Goal: Use online tool/utility: Utilize a website feature to perform a specific function

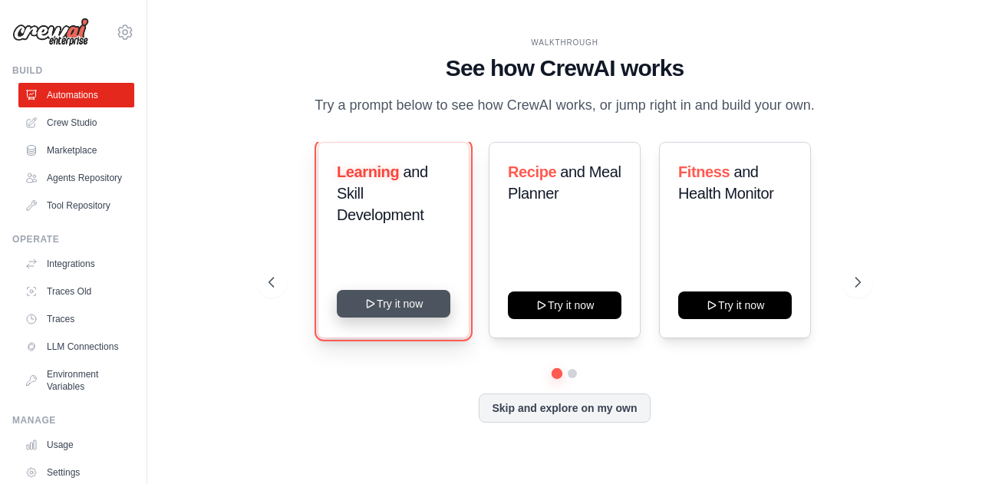
click at [405, 311] on button "Try it now" at bounding box center [394, 304] width 114 height 28
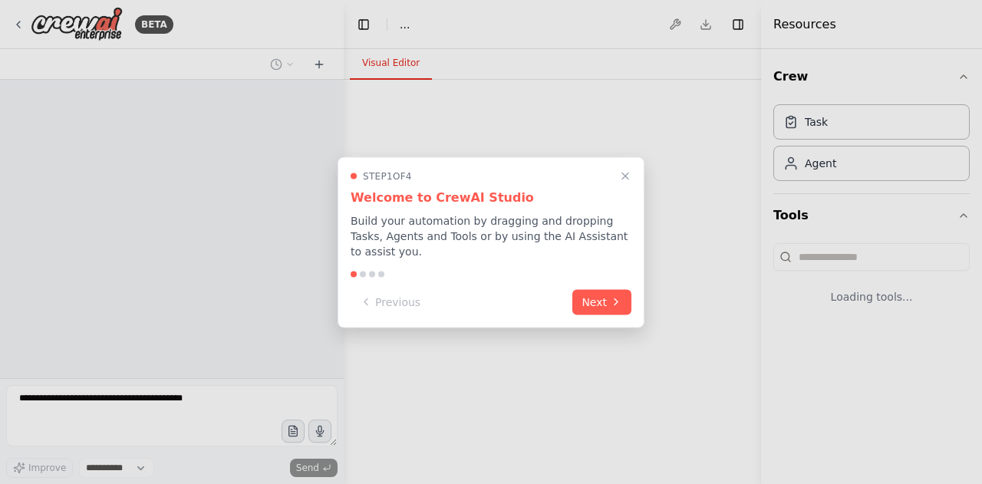
select select "****"
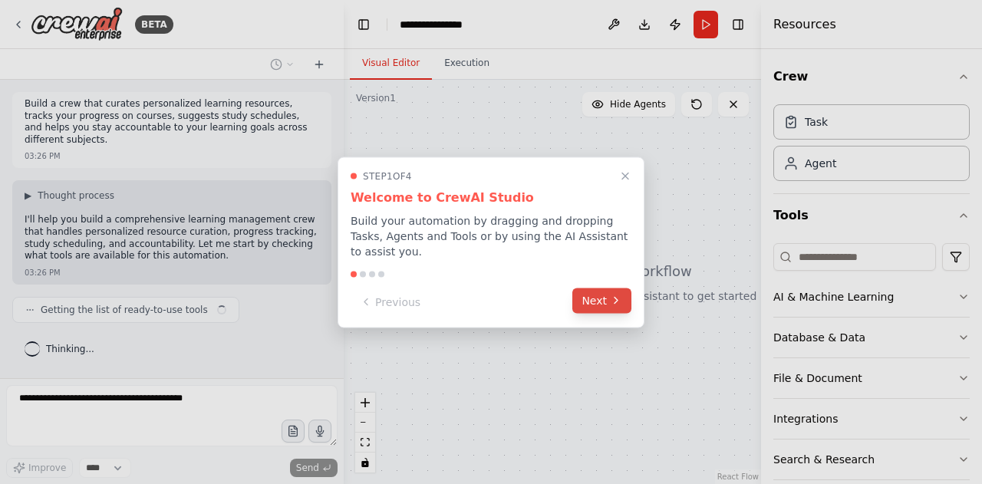
click at [613, 297] on icon at bounding box center [616, 301] width 12 height 12
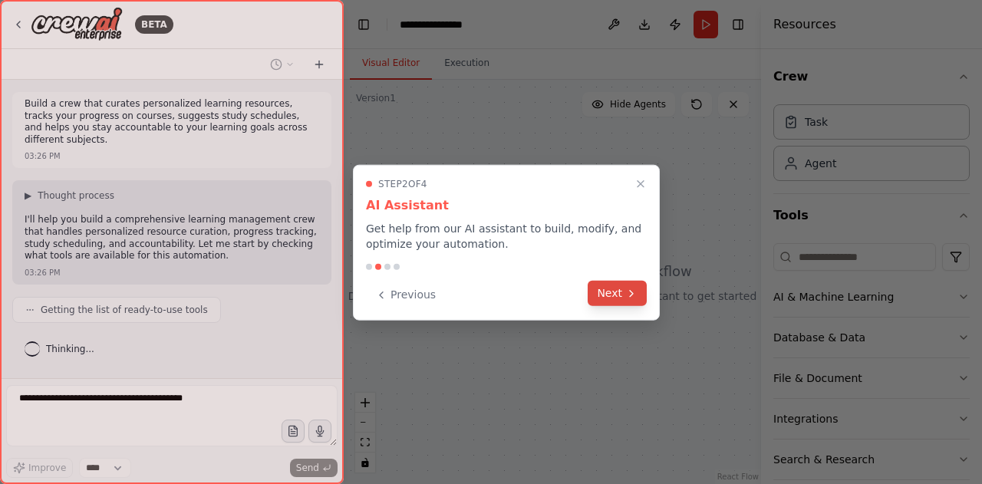
click at [609, 293] on button "Next" at bounding box center [617, 293] width 59 height 25
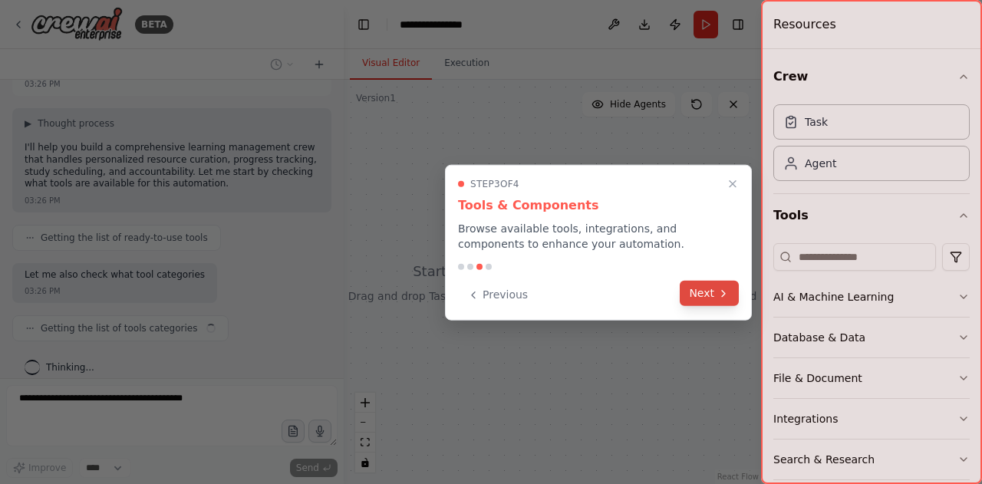
click at [696, 301] on button "Next" at bounding box center [709, 293] width 59 height 25
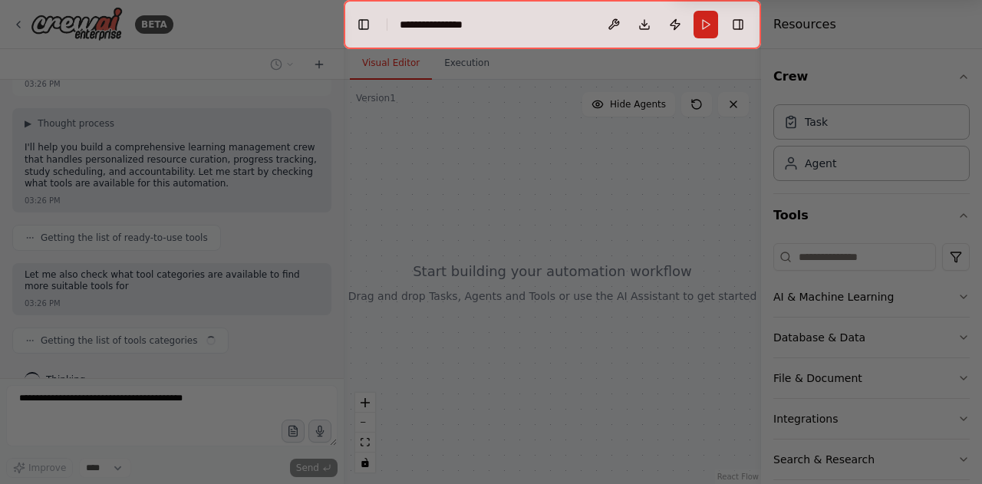
scroll to position [84, 0]
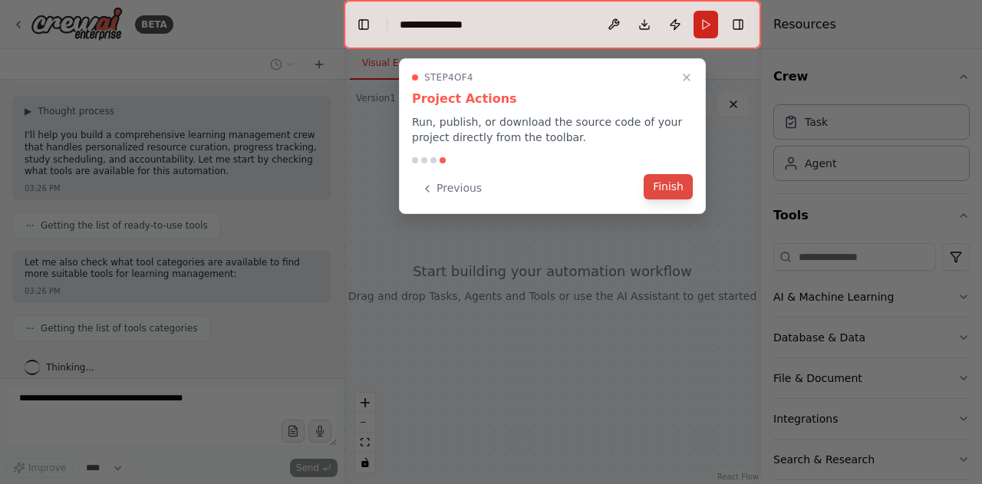
click at [680, 190] on button "Finish" at bounding box center [668, 186] width 49 height 25
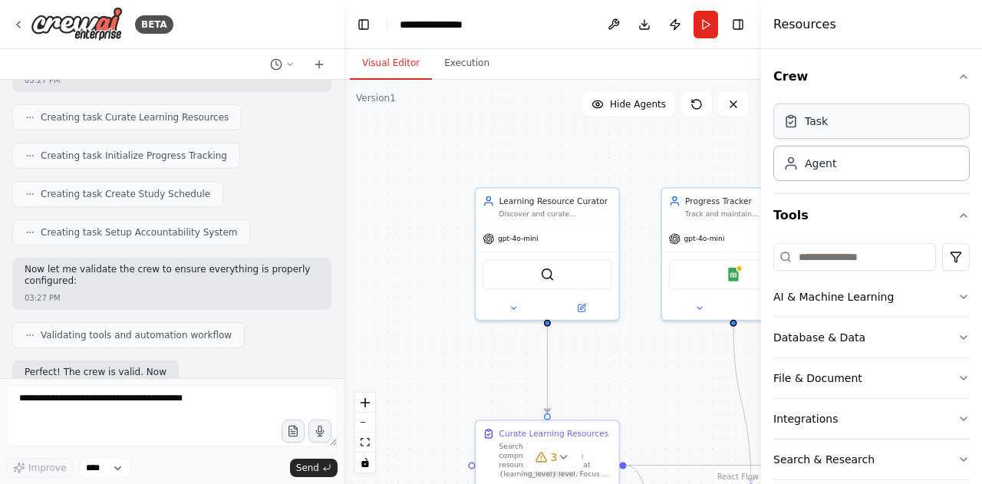
scroll to position [1424, 0]
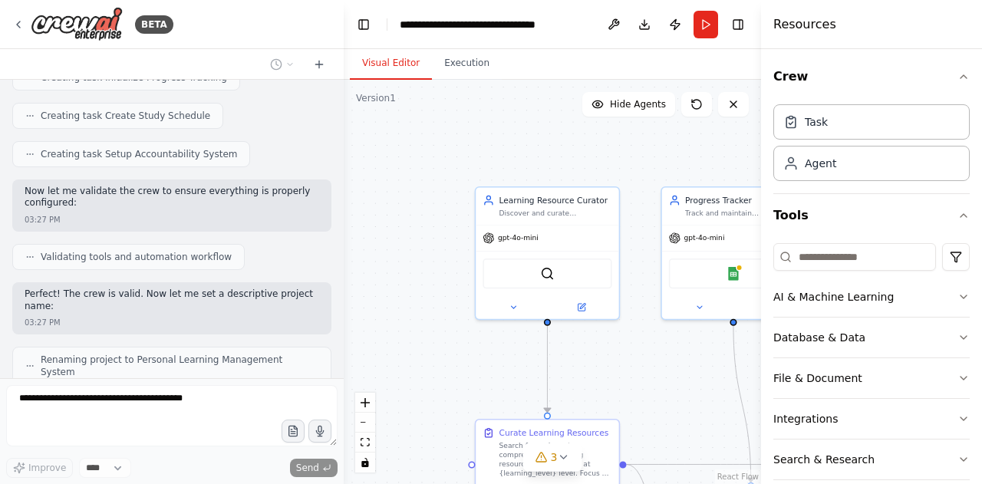
click at [709, 163] on div ".deletable-edge-delete-btn { width: 20px; height: 20px; border: 0px solid #ffff…" at bounding box center [552, 282] width 417 height 404
click at [958, 78] on icon "button" at bounding box center [964, 77] width 12 height 12
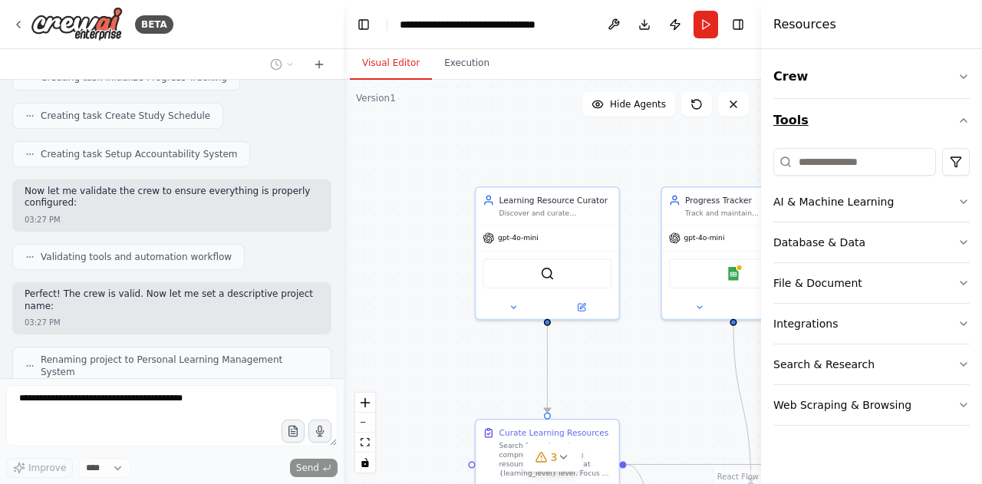
click at [964, 119] on icon "button" at bounding box center [964, 120] width 6 height 3
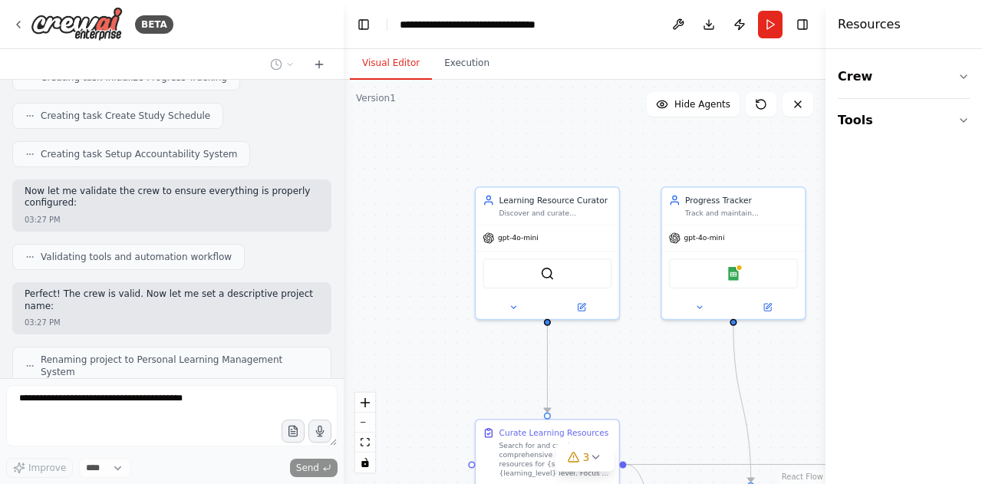
drag, startPoint x: 763, startPoint y: 41, endPoint x: 956, endPoint y: 53, distance: 192.9
click at [956, 53] on div "Resources Crew Tools" at bounding box center [904, 242] width 157 height 484
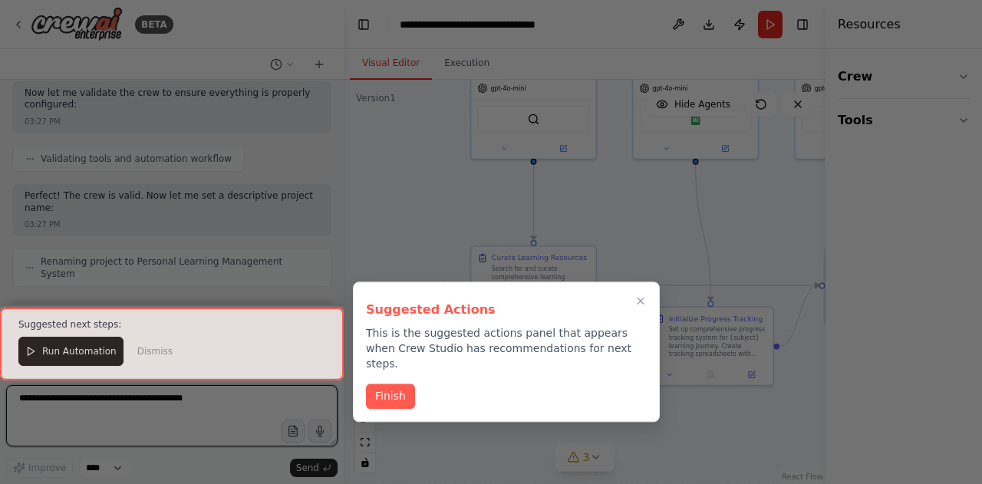
drag, startPoint x: 572, startPoint y: 386, endPoint x: 549, endPoint y: 222, distance: 165.7
click at [549, 222] on div "BETA Build a crew that curates personalized learning resources, tracks your pro…" at bounding box center [491, 242] width 982 height 484
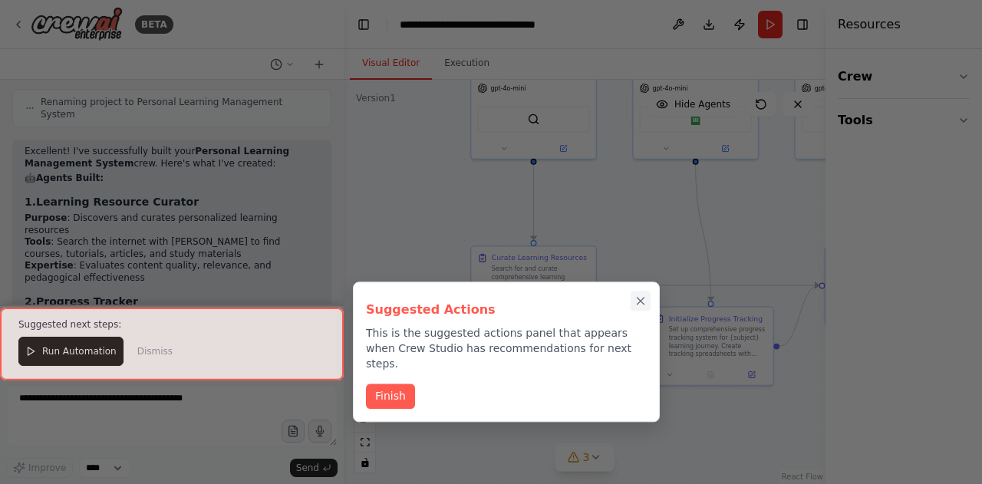
click at [645, 297] on icon "Close walkthrough" at bounding box center [641, 302] width 14 height 14
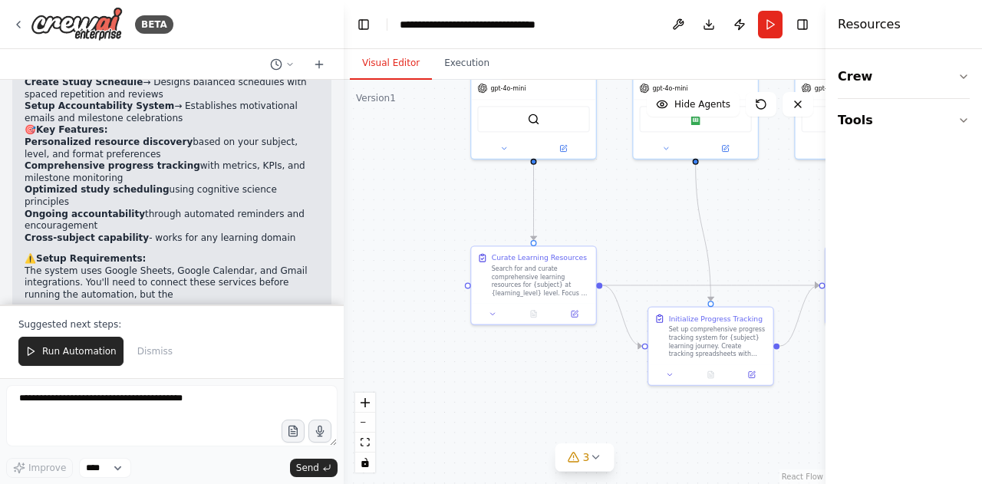
scroll to position [2245, 0]
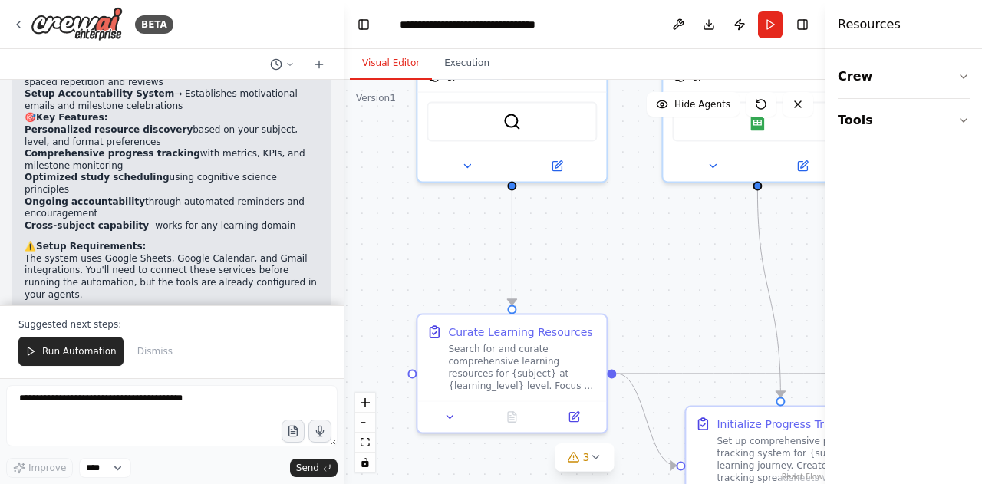
drag, startPoint x: 630, startPoint y: 160, endPoint x: 583, endPoint y: 234, distance: 87.3
click at [583, 234] on div ".deletable-edge-delete-btn { width: 20px; height: 20px; border: 0px solid #ffff…" at bounding box center [585, 282] width 482 height 404
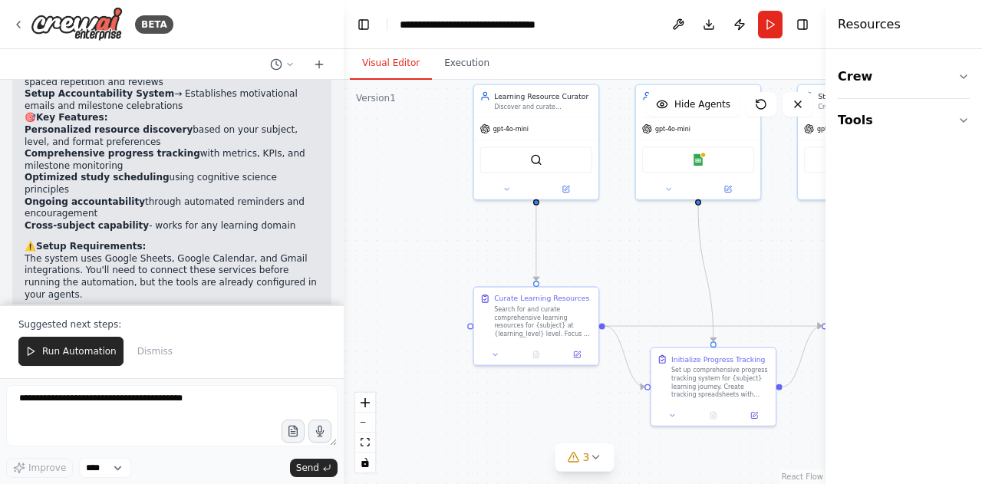
drag, startPoint x: 831, startPoint y: 220, endPoint x: 981, endPoint y: 223, distance: 150.4
click at [981, 223] on div "Resources Crew Tools" at bounding box center [904, 242] width 157 height 484
drag, startPoint x: 828, startPoint y: 229, endPoint x: 981, endPoint y: 244, distance: 154.2
click at [981, 244] on div "Resources Crew Tools" at bounding box center [905, 242] width 153 height 484
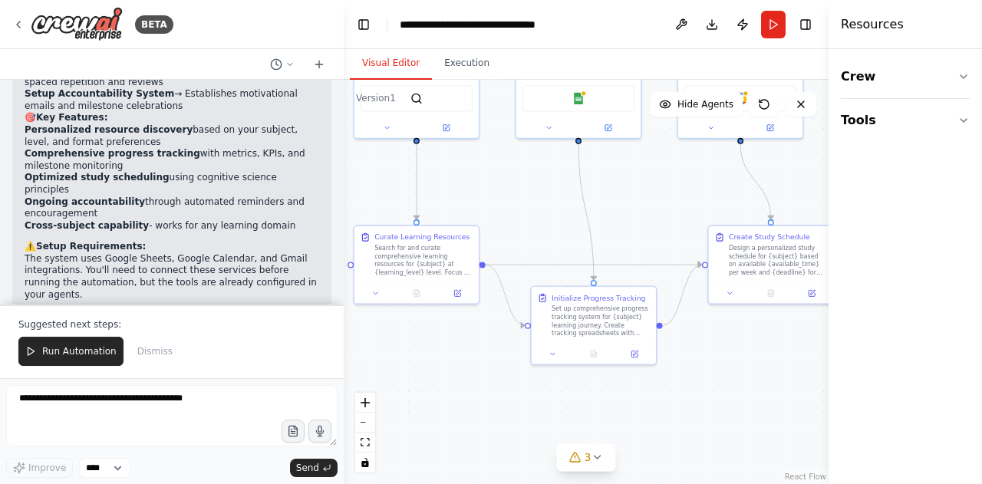
drag, startPoint x: 594, startPoint y: 240, endPoint x: 521, endPoint y: 364, distance: 144.1
click at [474, 179] on div ".deletable-edge-delete-btn { width: 20px; height: 20px; border: 0px solid #ffff…" at bounding box center [586, 282] width 485 height 404
click at [469, 65] on button "Execution" at bounding box center [467, 64] width 70 height 32
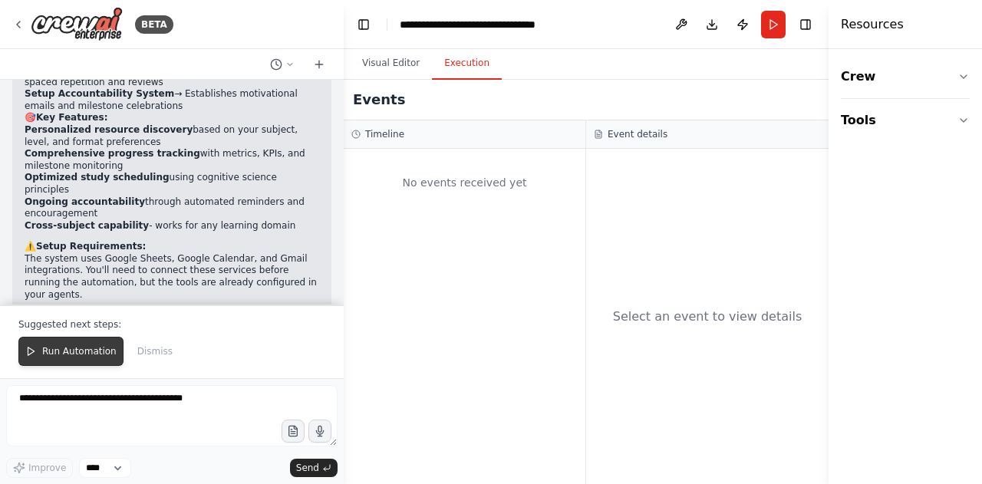
click at [78, 352] on span "Run Automation" at bounding box center [79, 351] width 74 height 12
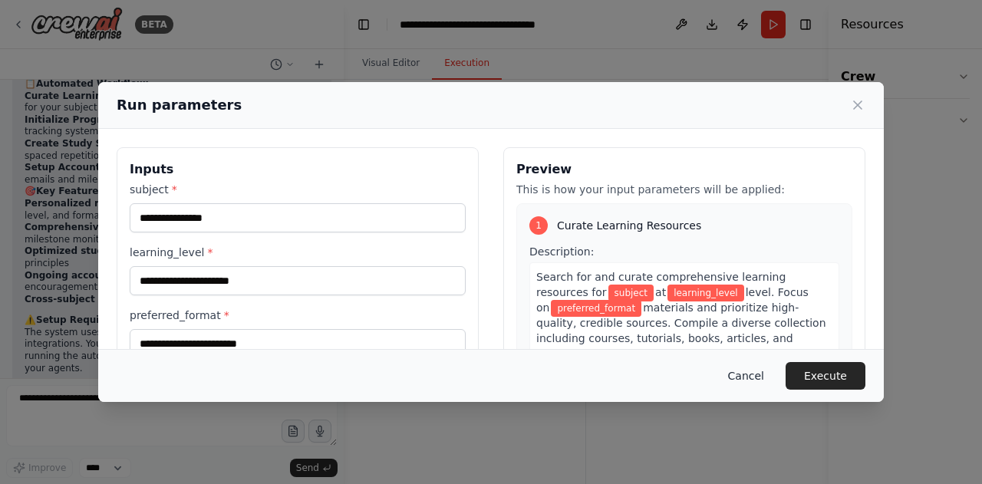
click at [757, 379] on button "Cancel" at bounding box center [746, 376] width 61 height 28
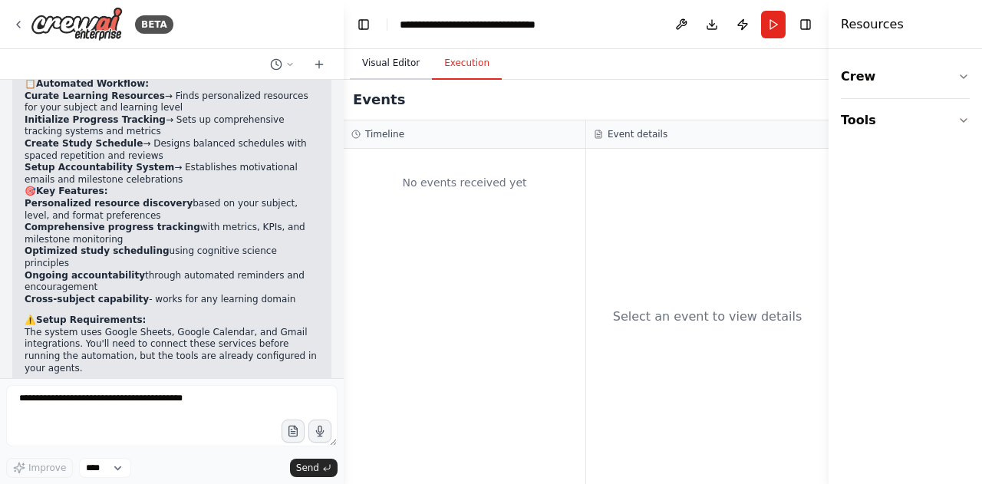
click at [381, 67] on button "Visual Editor" at bounding box center [391, 64] width 82 height 32
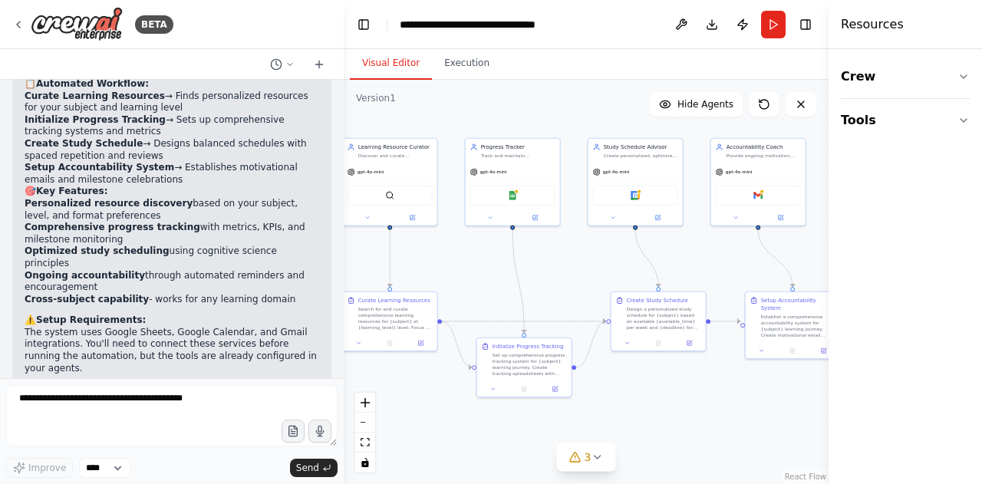
drag, startPoint x: 652, startPoint y: 229, endPoint x: 552, endPoint y: 262, distance: 105.8
click at [552, 262] on div ".deletable-edge-delete-btn { width: 20px; height: 20px; border: 0px solid #ffff…" at bounding box center [586, 282] width 485 height 404
click at [707, 107] on span "Hide Agents" at bounding box center [706, 104] width 56 height 12
drag, startPoint x: 706, startPoint y: 105, endPoint x: 706, endPoint y: 120, distance: 15.3
click at [706, 104] on span "Show Agents" at bounding box center [704, 104] width 60 height 12
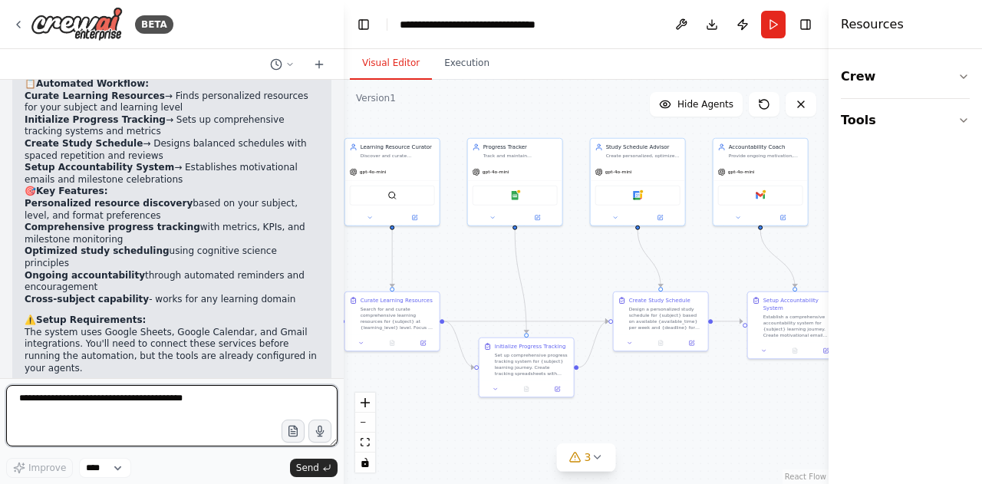
click at [115, 406] on textarea at bounding box center [171, 415] width 331 height 61
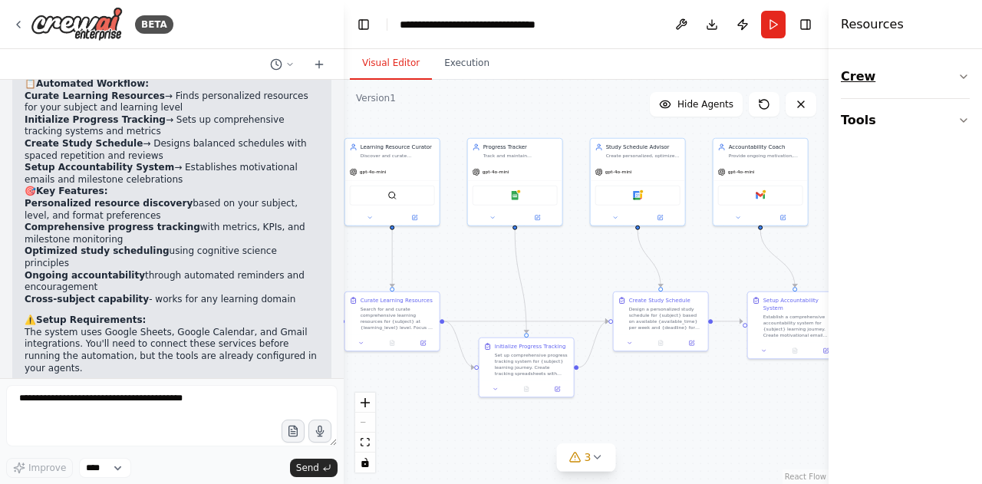
click at [876, 81] on button "Crew" at bounding box center [905, 76] width 129 height 43
click at [890, 127] on div "Task" at bounding box center [883, 121] width 23 height 15
click at [965, 214] on icon "button" at bounding box center [964, 215] width 12 height 12
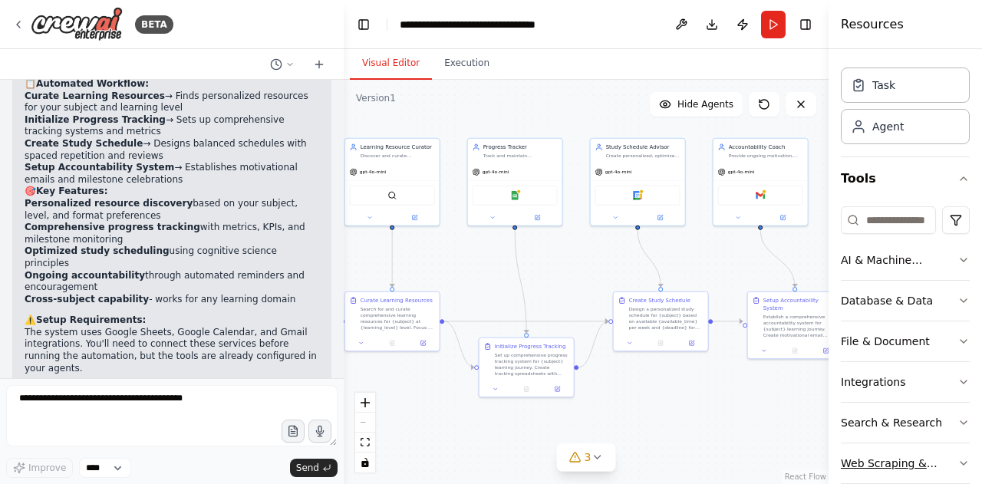
scroll to position [58, 0]
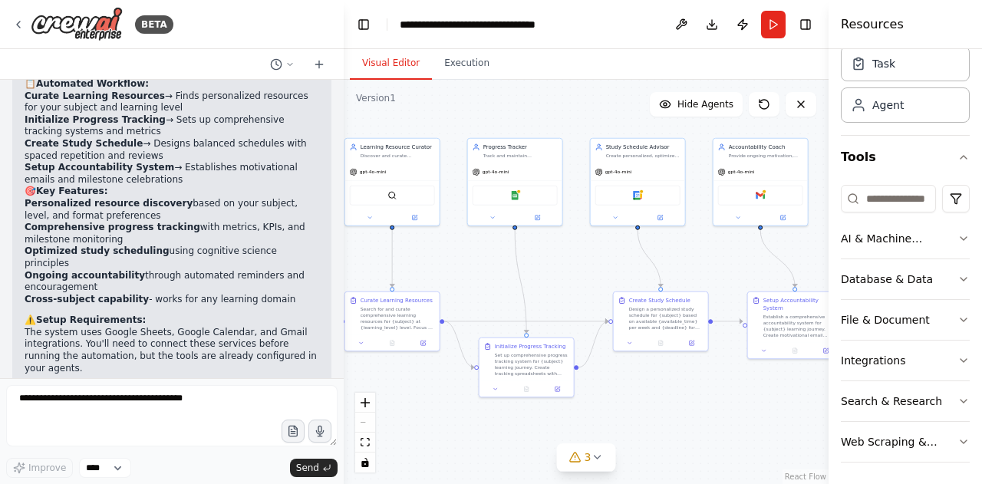
click at [668, 415] on div ".deletable-edge-delete-btn { width: 20px; height: 20px; border: 0px solid #ffff…" at bounding box center [586, 282] width 485 height 404
